Goal: Information Seeking & Learning: Learn about a topic

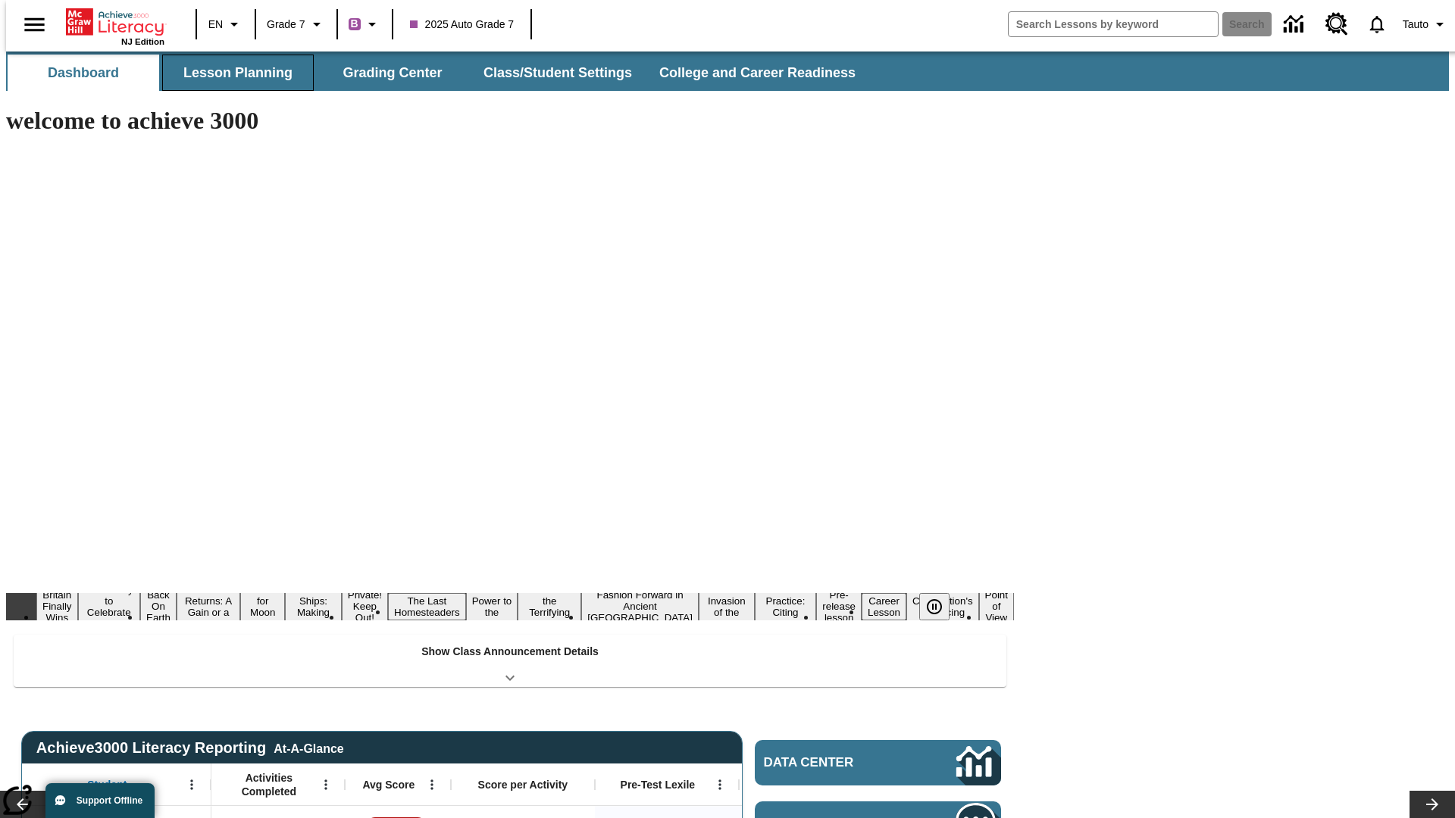
click at [232, 73] on button "Lesson Planning" at bounding box center [238, 73] width 152 height 36
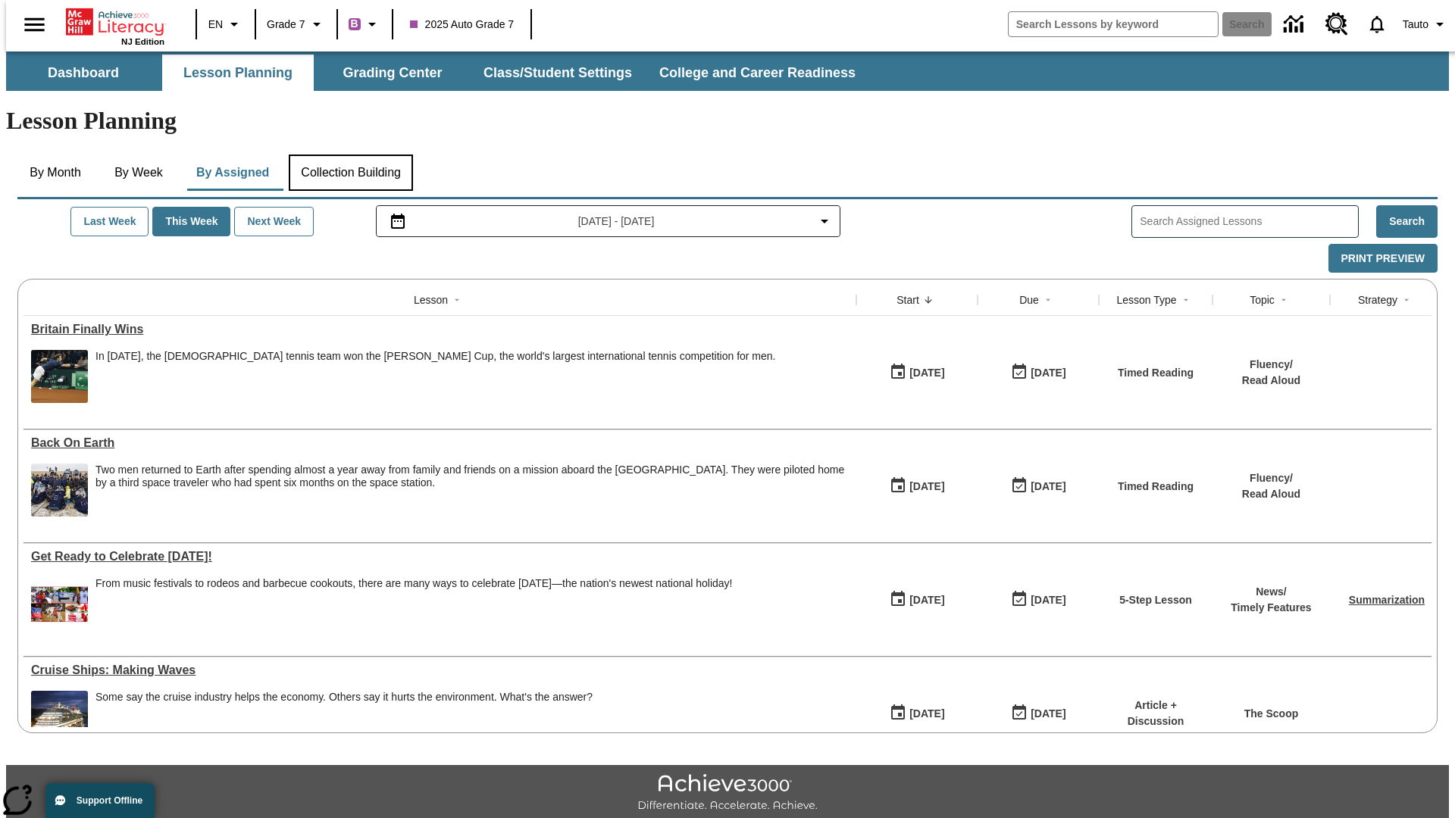
click at [350, 155] on button "Collection Building" at bounding box center [351, 173] width 124 height 36
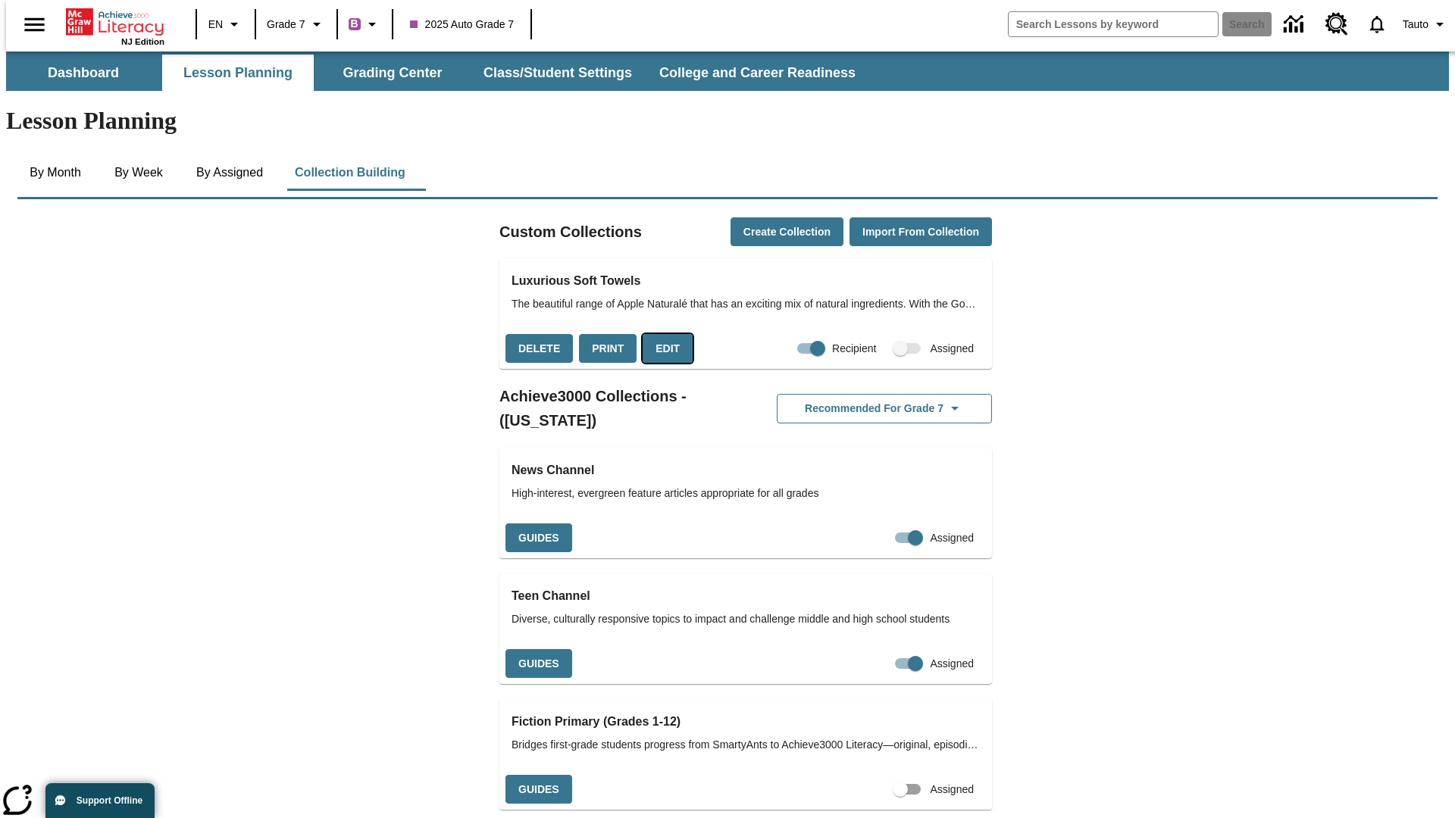
click at [662, 334] on button "Edit" at bounding box center [668, 349] width 50 height 30
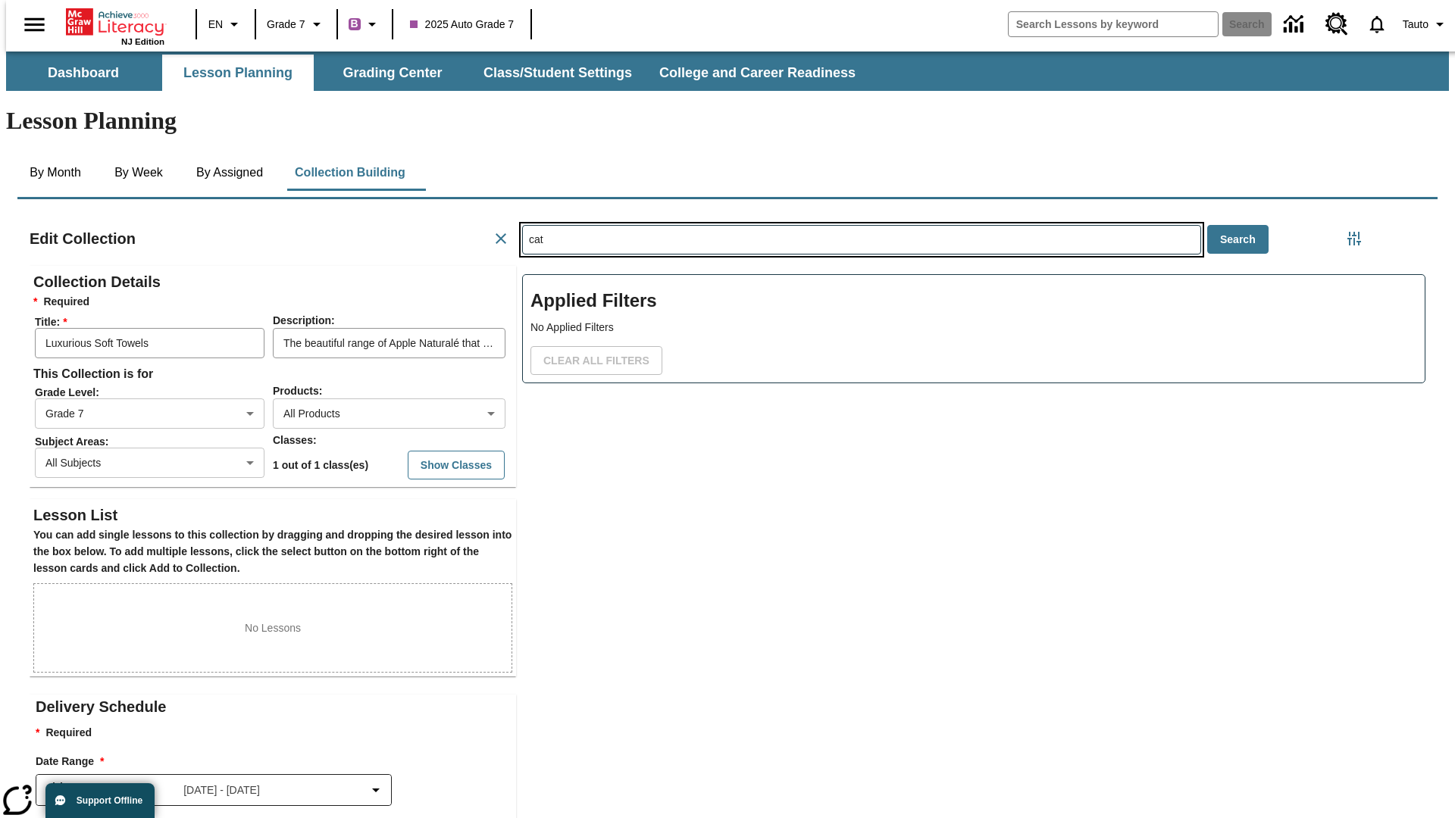
type input "cat"
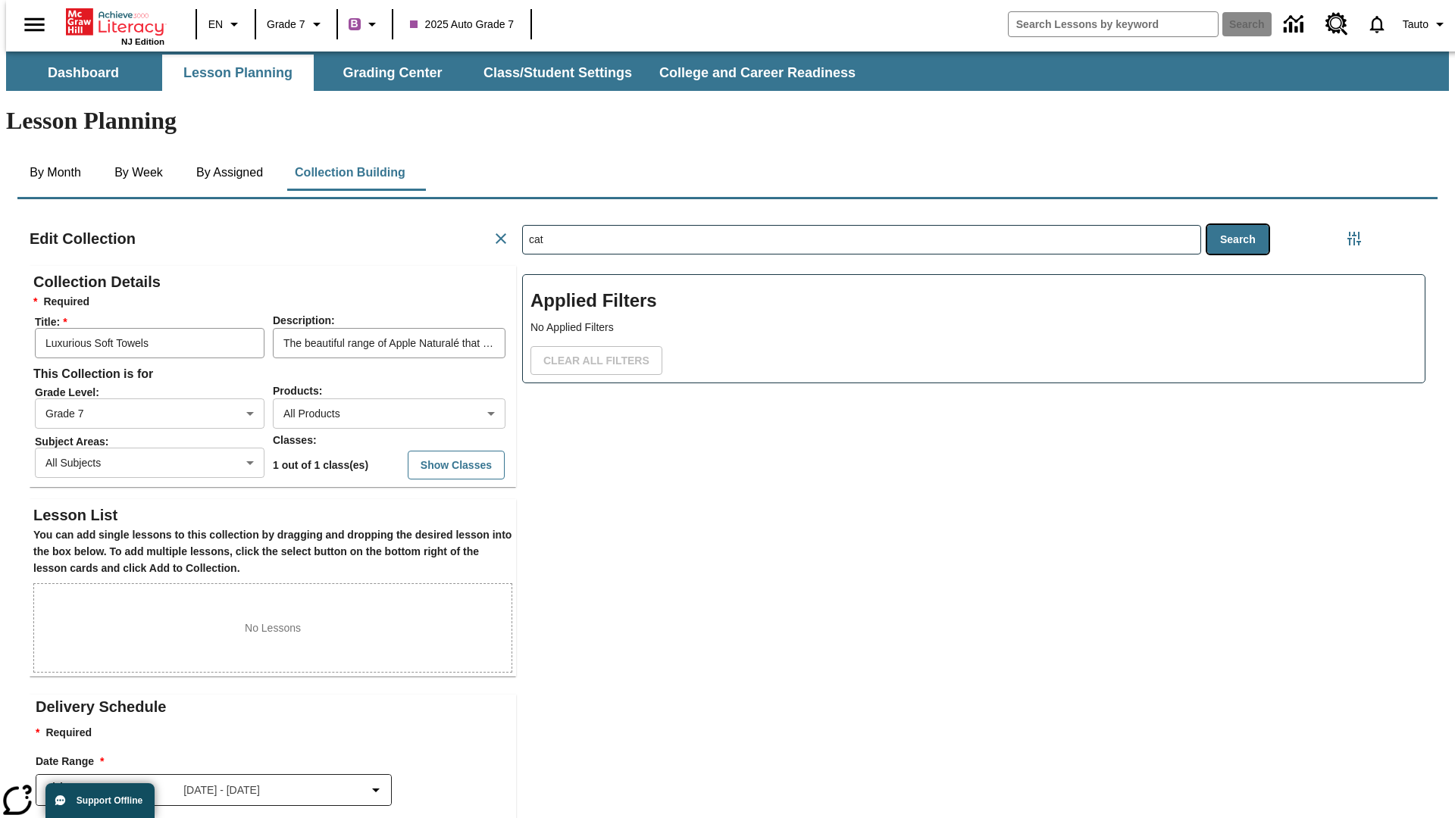
click at [1241, 225] on button "Search" at bounding box center [1237, 240] width 61 height 30
